Goal: Information Seeking & Learning: Learn about a topic

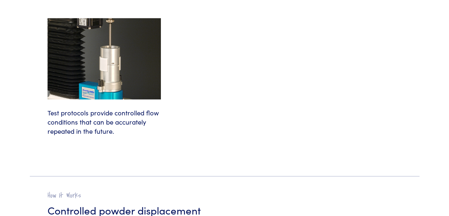
scroll to position [679, 0]
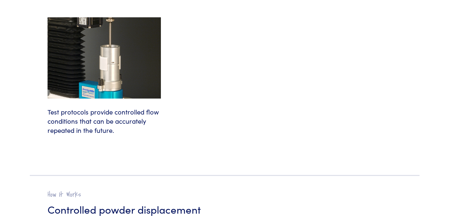
click at [108, 67] on img at bounding box center [104, 57] width 113 height 81
click at [105, 121] on h6 "Test protocols provide controlled flow conditions that can be accurately repeat…" at bounding box center [104, 128] width 113 height 60
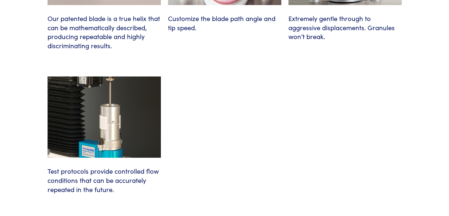
click at [113, 136] on img at bounding box center [104, 116] width 113 height 81
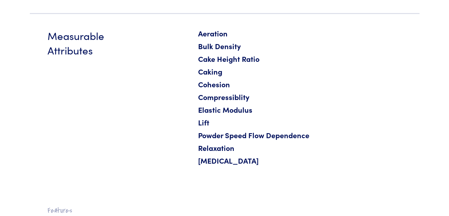
scroll to position [266, 0]
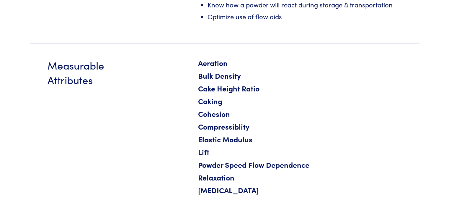
click at [213, 101] on h5 "Caking" at bounding box center [285, 101] width 174 height 10
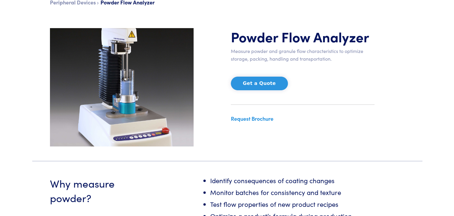
scroll to position [0, 0]
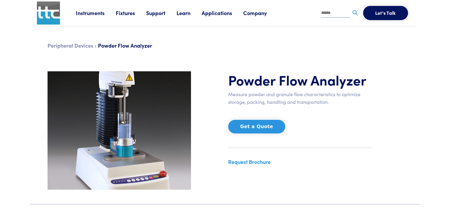
click at [327, 17] on li at bounding box center [340, 13] width 39 height 14
click at [326, 14] on input "text" at bounding box center [336, 13] width 30 height 9
type input "******"
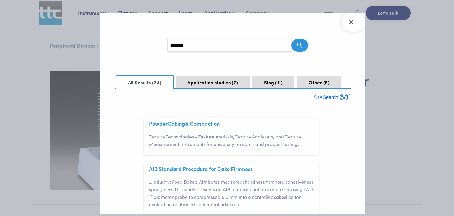
scroll to position [17, 0]
click at [188, 123] on link "Powder Caking & Compaction" at bounding box center [184, 123] width 71 height 7
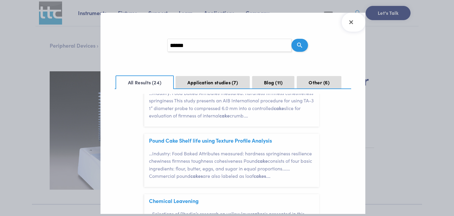
scroll to position [89, 0]
click at [199, 142] on link "Pound Cake Shelf life using Texture Profile Analysis" at bounding box center [210, 139] width 123 height 7
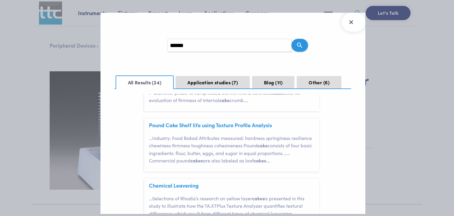
scroll to position [118, 0]
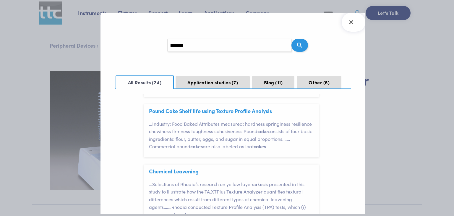
click at [175, 170] on link "Chemical Leavening" at bounding box center [174, 170] width 50 height 7
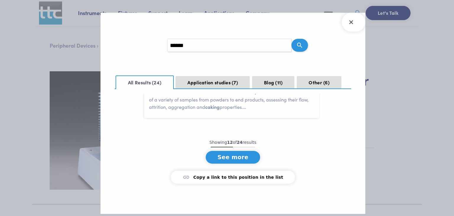
scroll to position [749, 0]
click at [233, 155] on button "See more" at bounding box center [233, 157] width 55 height 13
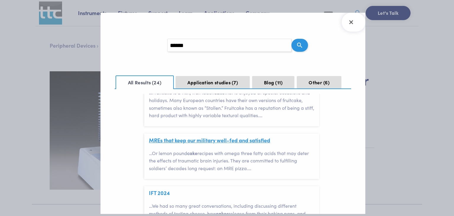
scroll to position [926, 0]
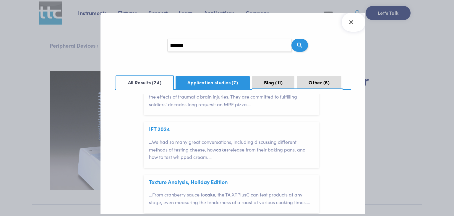
click at [203, 81] on button "Application studies 7" at bounding box center [212, 82] width 74 height 13
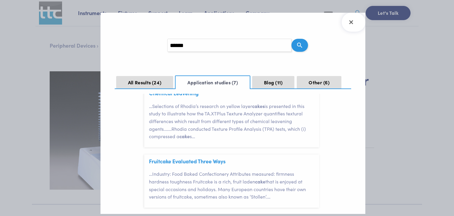
scroll to position [236, 0]
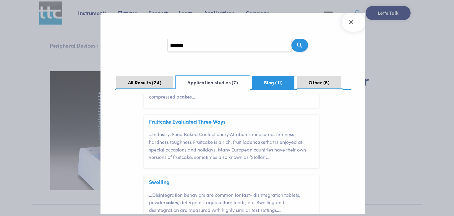
click at [272, 80] on button "Blog 11" at bounding box center [273, 82] width 42 height 13
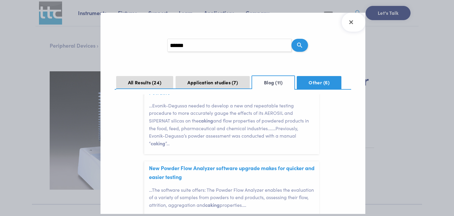
click at [316, 81] on button "Other 6" at bounding box center [319, 82] width 44 height 13
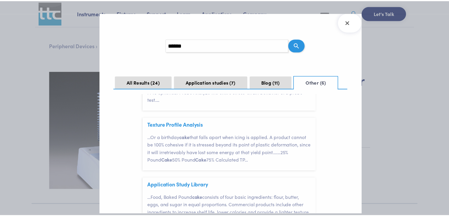
scroll to position [190, 0]
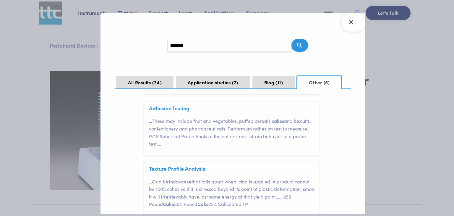
click at [352, 25] on icon "Close Search Results" at bounding box center [350, 21] width 9 height 9
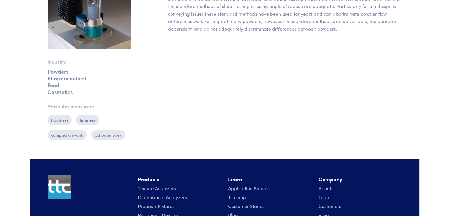
scroll to position [225, 0]
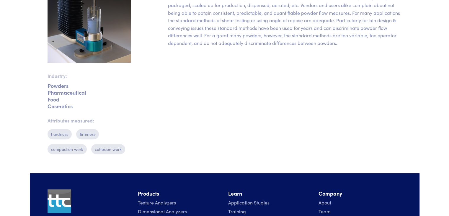
click at [64, 149] on p "compaction work" at bounding box center [67, 149] width 39 height 10
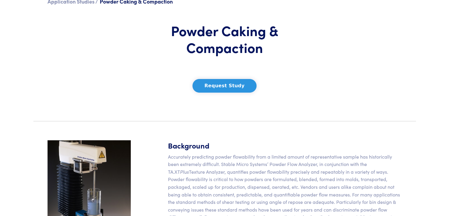
scroll to position [0, 0]
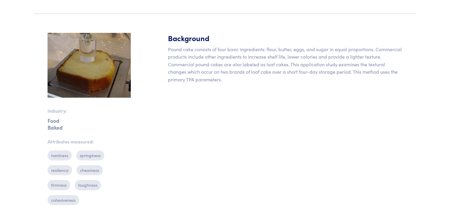
scroll to position [143, 0]
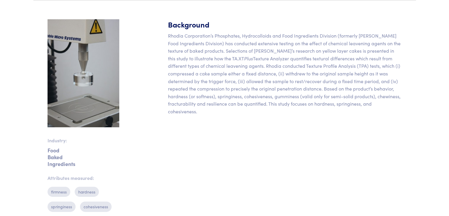
scroll to position [118, 0]
